Goal: Find specific page/section: Find specific page/section

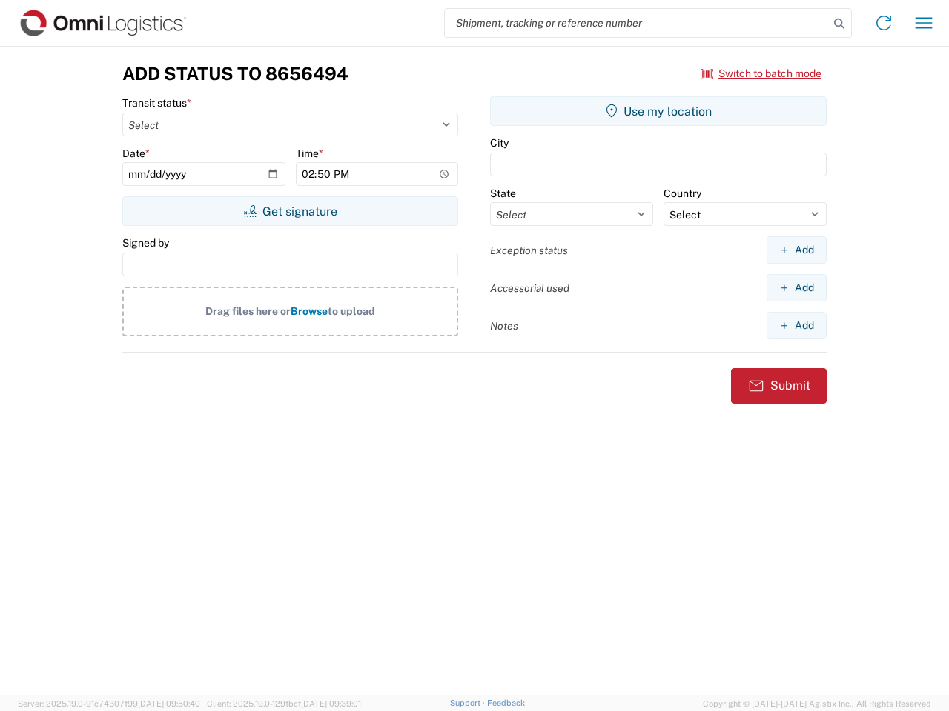
click at [637, 23] on input "search" at bounding box center [637, 23] width 384 height 28
click at [839, 24] on icon at bounding box center [839, 23] width 21 height 21
click at [883, 23] on icon at bounding box center [883, 23] width 24 height 24
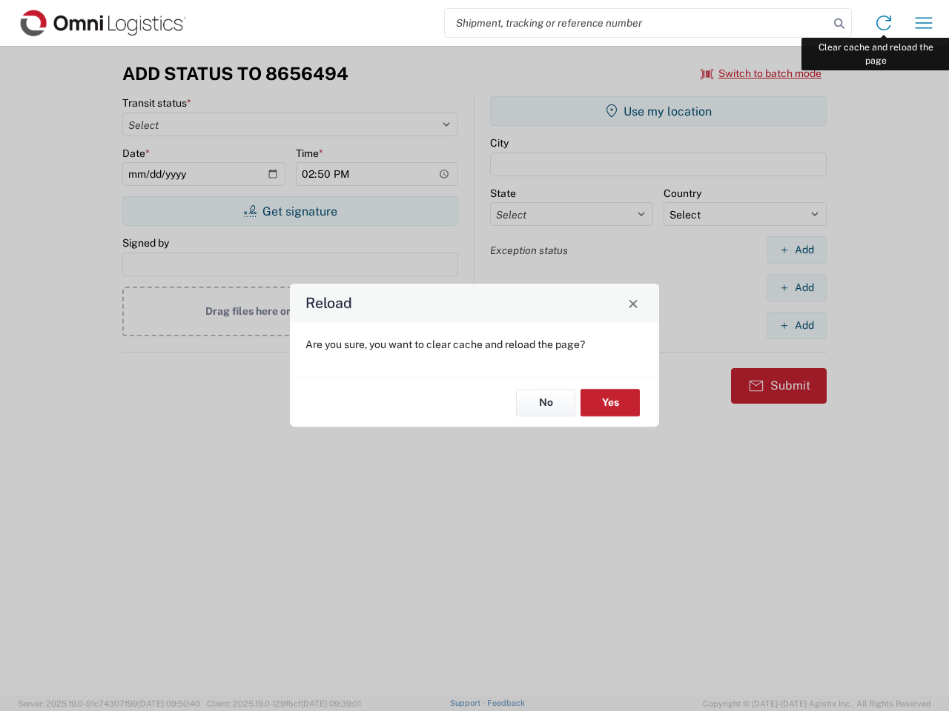
click at [923, 23] on div "Reload Are you sure, you want to clear cache and reload the page? No Yes" at bounding box center [474, 355] width 949 height 711
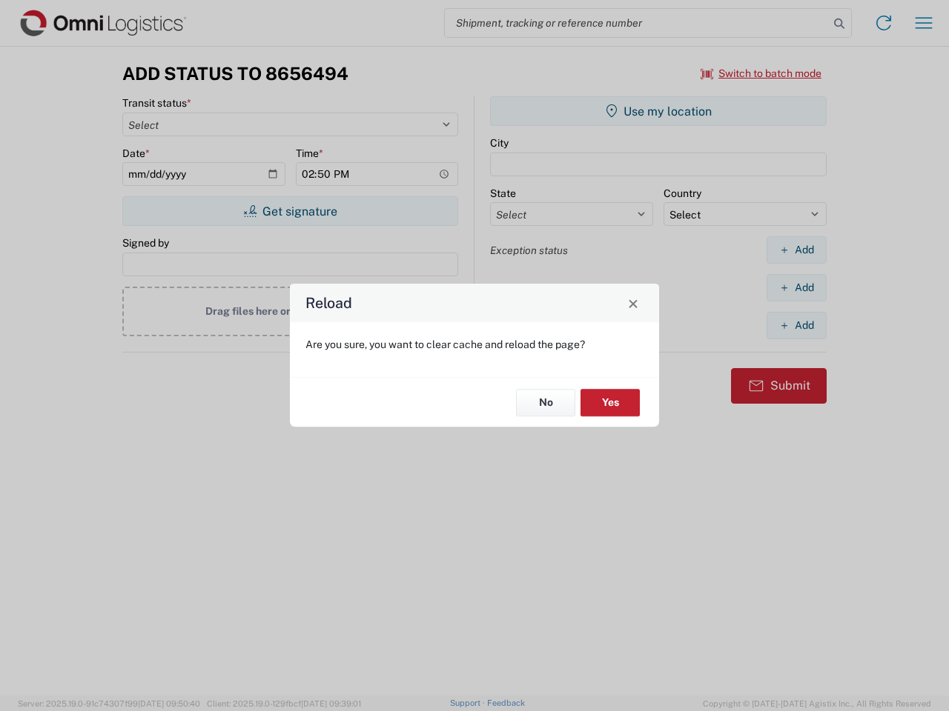
click at [761, 73] on div "Reload Are you sure, you want to clear cache and reload the page? No Yes" at bounding box center [474, 355] width 949 height 711
click at [290, 211] on div "Reload Are you sure, you want to clear cache and reload the page? No Yes" at bounding box center [474, 355] width 949 height 711
click at [658, 111] on div "Reload Are you sure, you want to clear cache and reload the page? No Yes" at bounding box center [474, 355] width 949 height 711
click at [796, 250] on div "Reload Are you sure, you want to clear cache and reload the page? No Yes" at bounding box center [474, 355] width 949 height 711
click at [796, 288] on div "Reload Are you sure, you want to clear cache and reload the page? No Yes" at bounding box center [474, 355] width 949 height 711
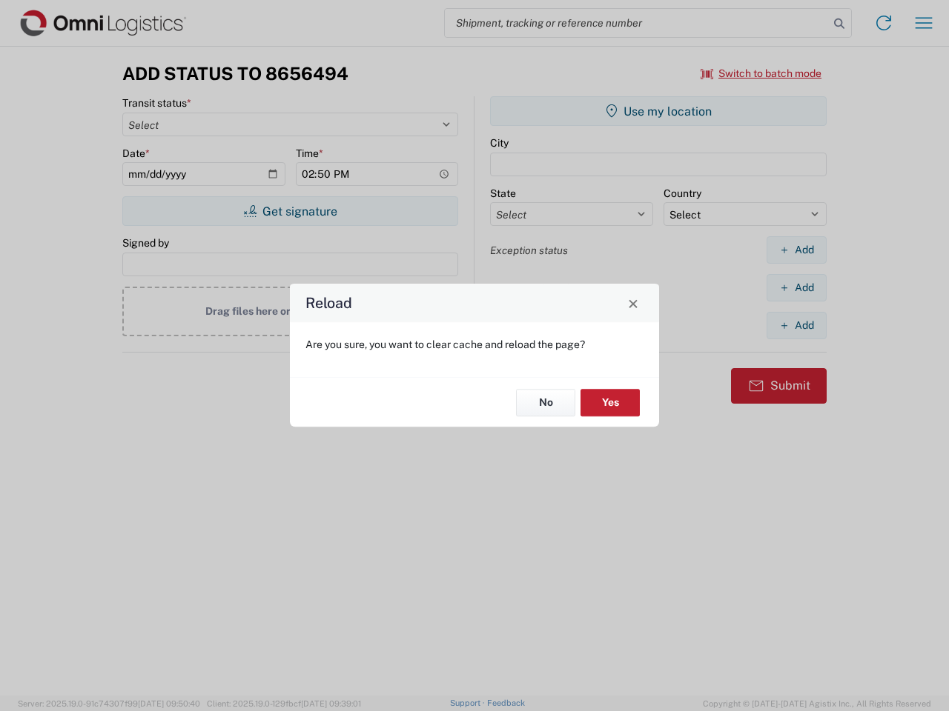
click at [796, 325] on div "Reload Are you sure, you want to clear cache and reload the page? No Yes" at bounding box center [474, 355] width 949 height 711
